Goal: Task Accomplishment & Management: Use online tool/utility

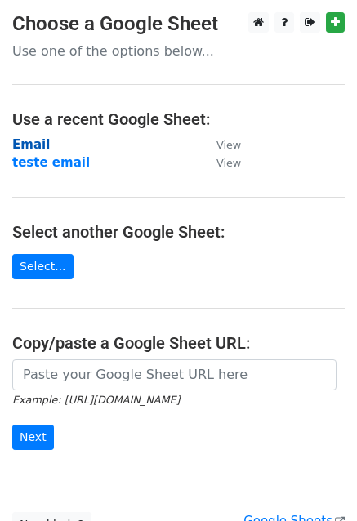
click at [29, 140] on strong "Email" at bounding box center [31, 144] width 38 height 15
click at [29, 146] on strong "Email" at bounding box center [31, 144] width 38 height 15
click at [38, 141] on strong "Email" at bounding box center [31, 144] width 38 height 15
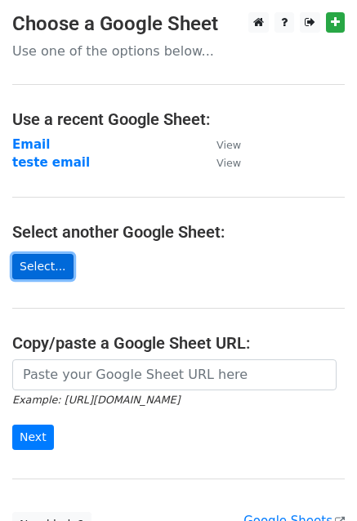
click at [33, 260] on link "Select..." at bounding box center [42, 266] width 61 height 25
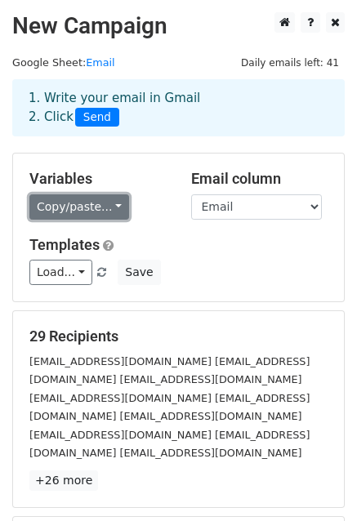
click at [74, 204] on link "Copy/paste..." at bounding box center [79, 206] width 100 height 25
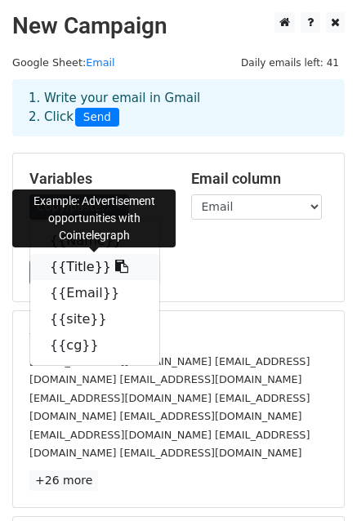
click at [58, 264] on link "{{Title}}" at bounding box center [94, 267] width 129 height 26
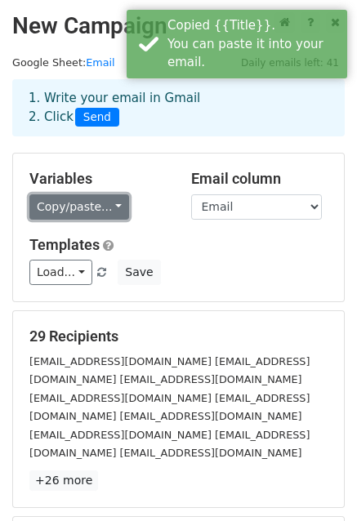
click at [109, 203] on link "Copy/paste..." at bounding box center [79, 206] width 100 height 25
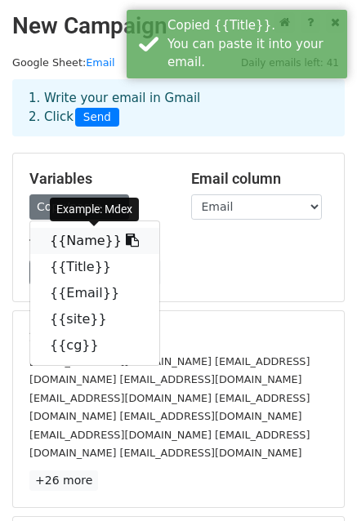
click at [78, 243] on link "{{Name}}" at bounding box center [94, 241] width 129 height 26
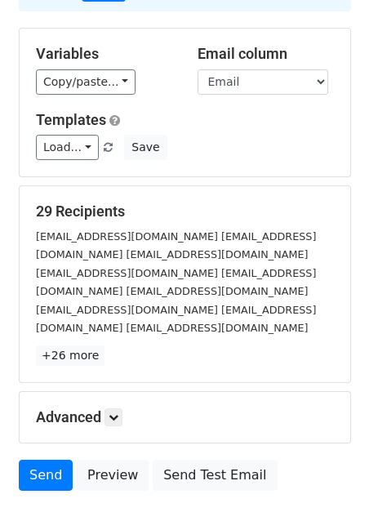
scroll to position [163, 0]
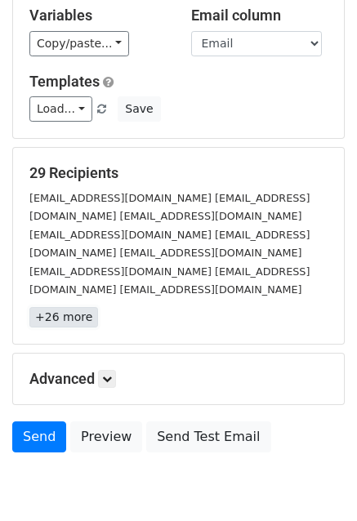
click at [65, 307] on link "+26 more" at bounding box center [63, 317] width 69 height 20
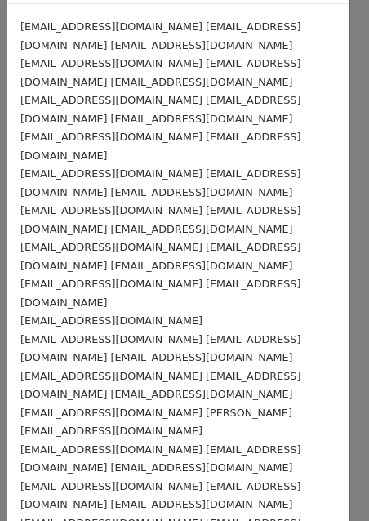
scroll to position [379, 0]
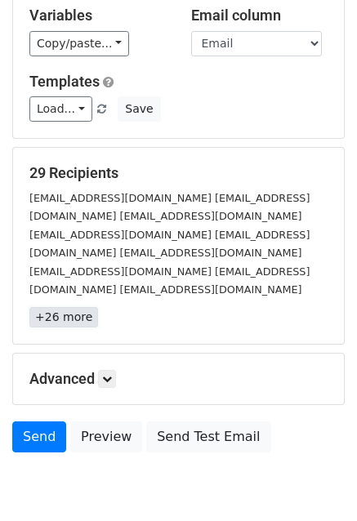
click at [59, 307] on link "+26 more" at bounding box center [63, 317] width 69 height 20
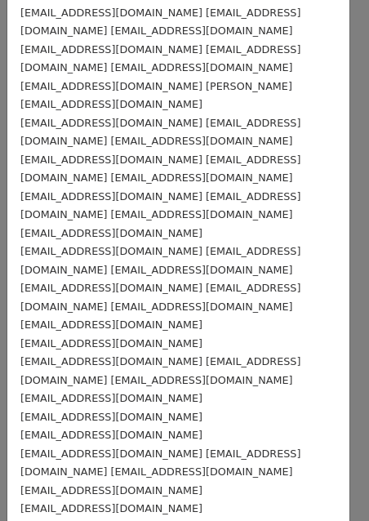
scroll to position [0, 0]
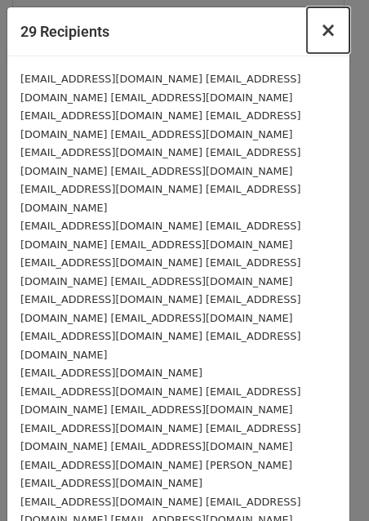
click at [320, 35] on span "×" at bounding box center [328, 30] width 16 height 23
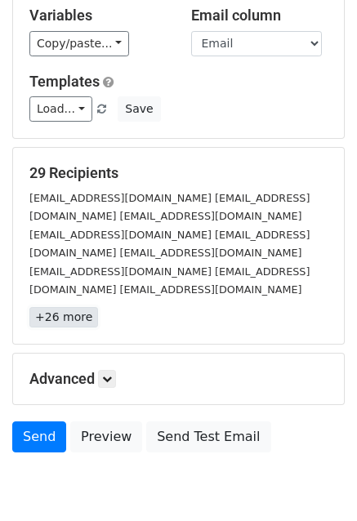
click at [36, 307] on link "+26 more" at bounding box center [63, 317] width 69 height 20
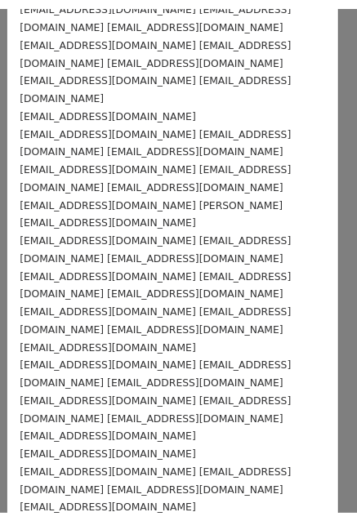
scroll to position [379, 0]
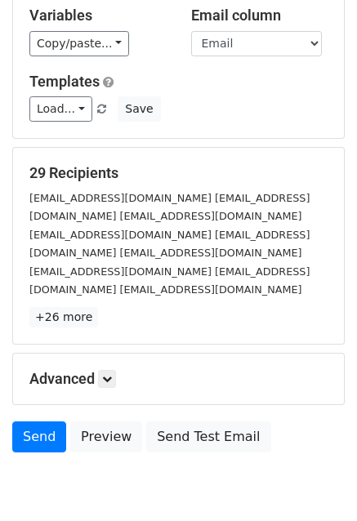
click at [86, 110] on span "Load... No templates saved" at bounding box center [69, 108] width 80 height 15
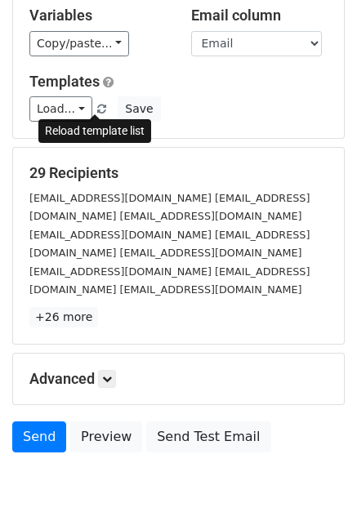
click at [96, 103] on link at bounding box center [103, 109] width 14 height 12
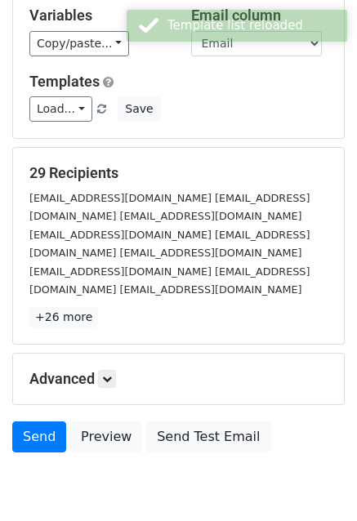
click at [75, 114] on link "Load..." at bounding box center [60, 108] width 63 height 25
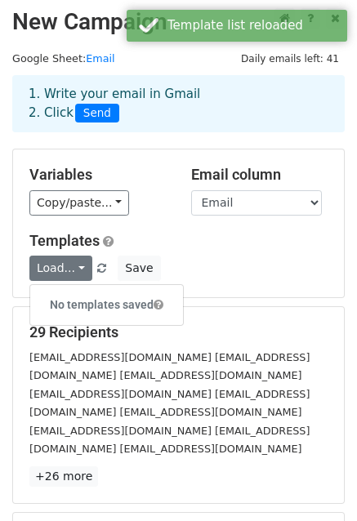
scroll to position [0, 0]
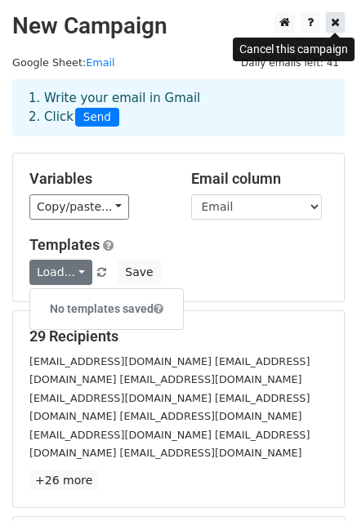
click at [341, 18] on link at bounding box center [335, 22] width 19 height 20
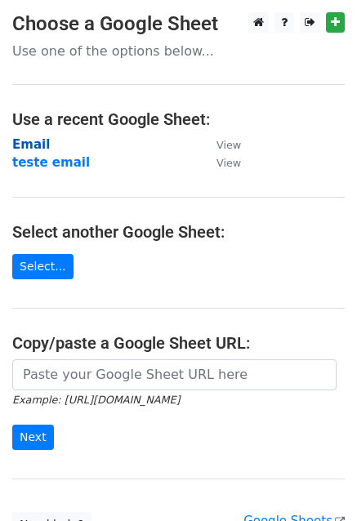
click at [38, 141] on strong "Email" at bounding box center [31, 144] width 38 height 15
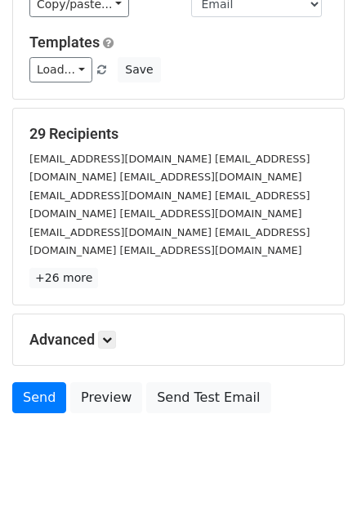
scroll to position [212, 0]
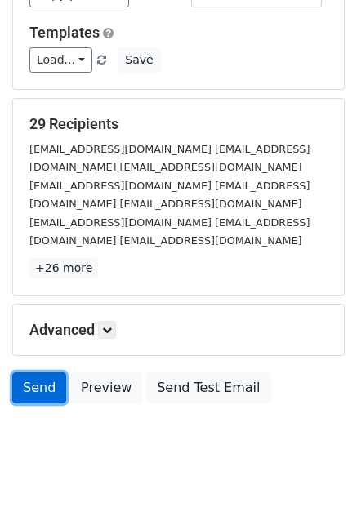
click at [48, 372] on link "Send" at bounding box center [39, 387] width 54 height 31
